Goal: Transaction & Acquisition: Purchase product/service

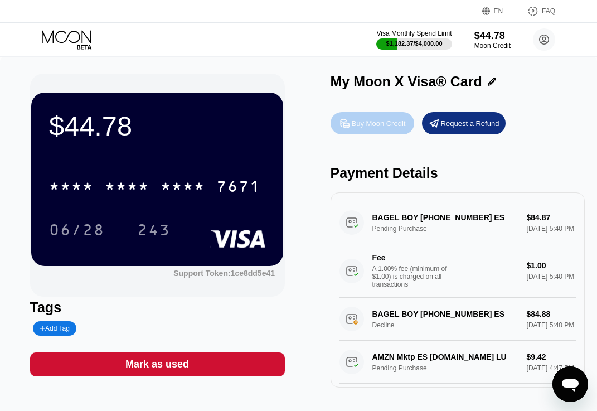
click at [359, 123] on div "Buy Moon Credit" at bounding box center [379, 123] width 54 height 9
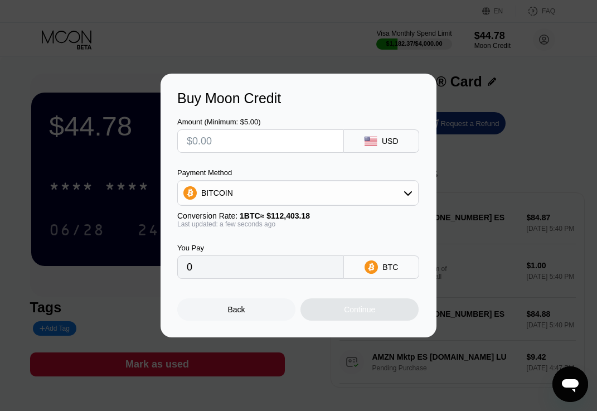
click at [288, 149] on input "text" at bounding box center [261, 141] width 148 height 22
type input "$20"
type input "0.00001780"
type input "$200"
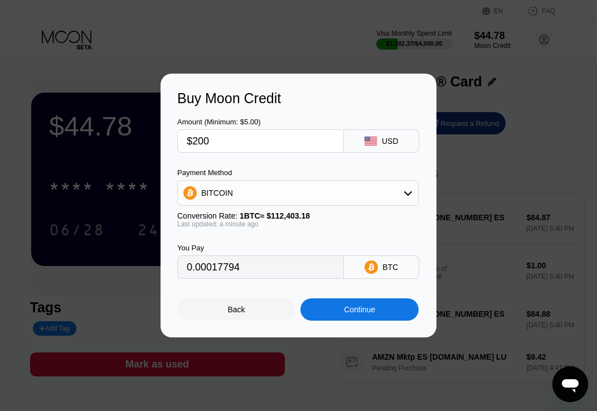
type input "0.00177931"
type input "$200"
click at [315, 189] on div "BITCOIN" at bounding box center [298, 193] width 240 height 22
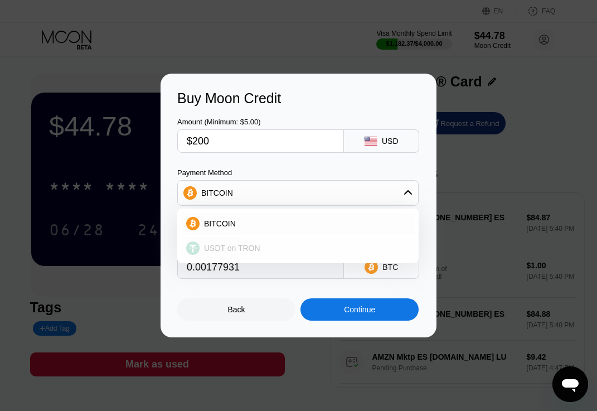
click at [285, 251] on div "USDT on TRON" at bounding box center [305, 248] width 210 height 9
type input "202.02"
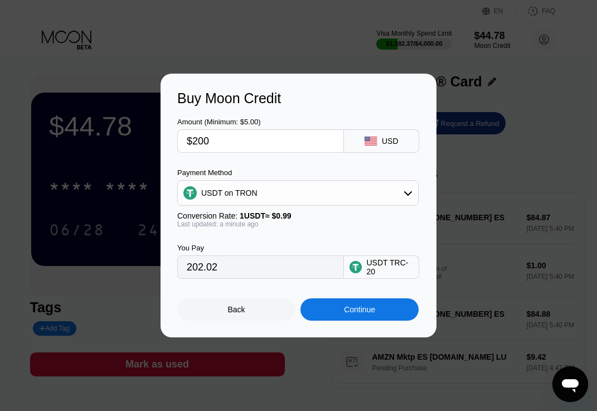
click at [340, 310] on div "Continue" at bounding box center [360, 309] width 118 height 22
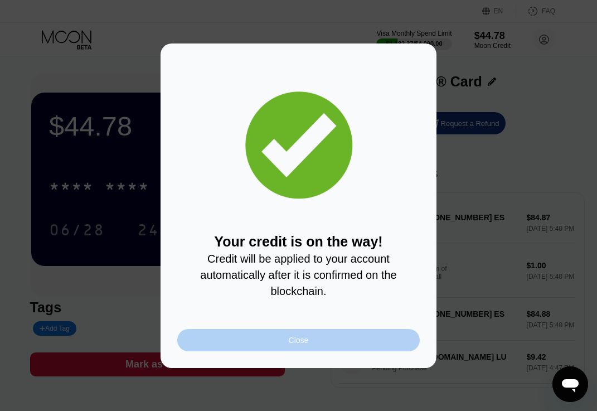
click at [315, 337] on div "Close" at bounding box center [298, 340] width 243 height 22
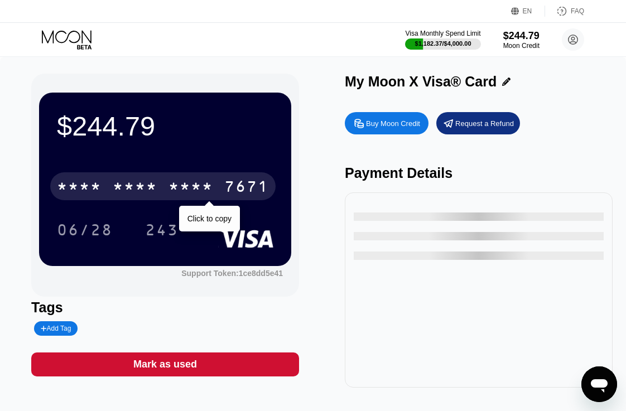
click at [239, 186] on div "7671" at bounding box center [246, 188] width 45 height 18
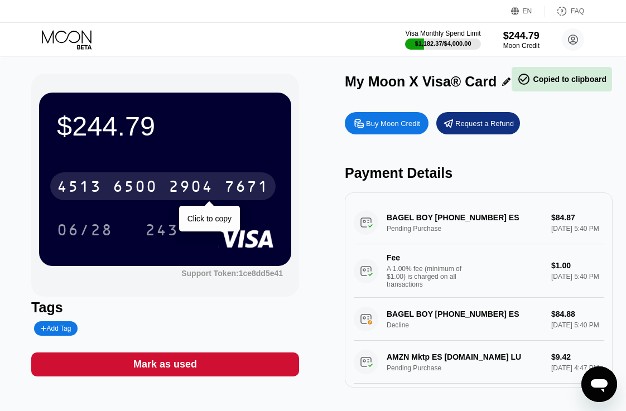
click at [239, 186] on div "7671" at bounding box center [246, 188] width 45 height 18
